Goal: Go to known website: Access a specific website the user already knows

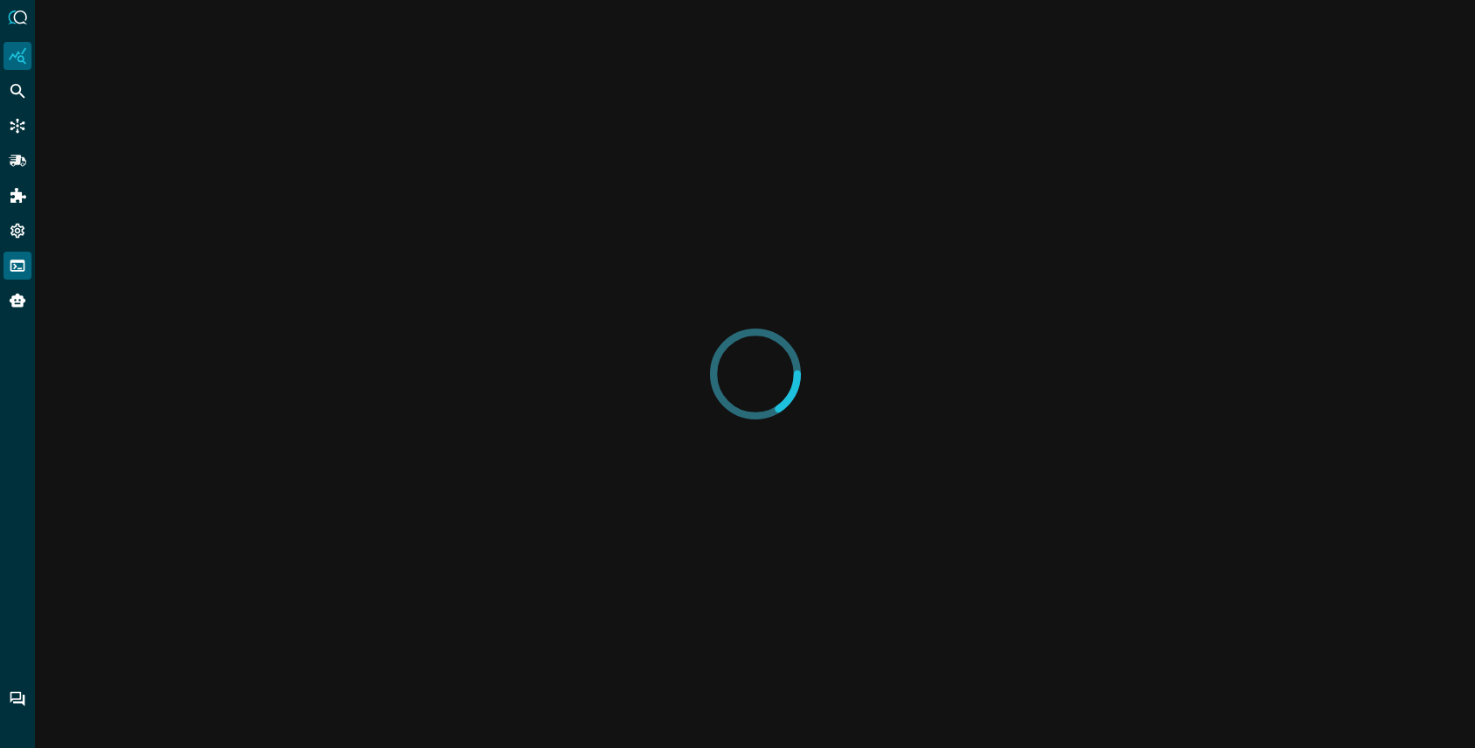
click at [20, 256] on div "FSQL" at bounding box center [17, 266] width 28 height 28
